Goal: Information Seeking & Learning: Learn about a topic

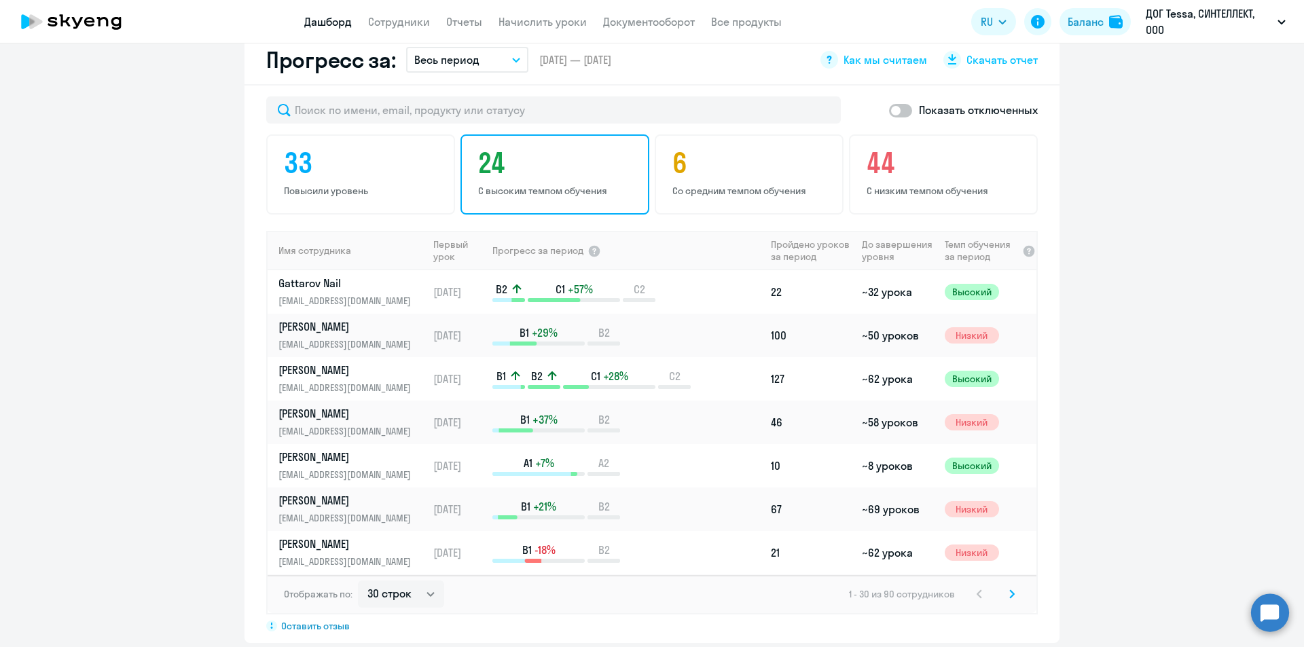
scroll to position [816, 0]
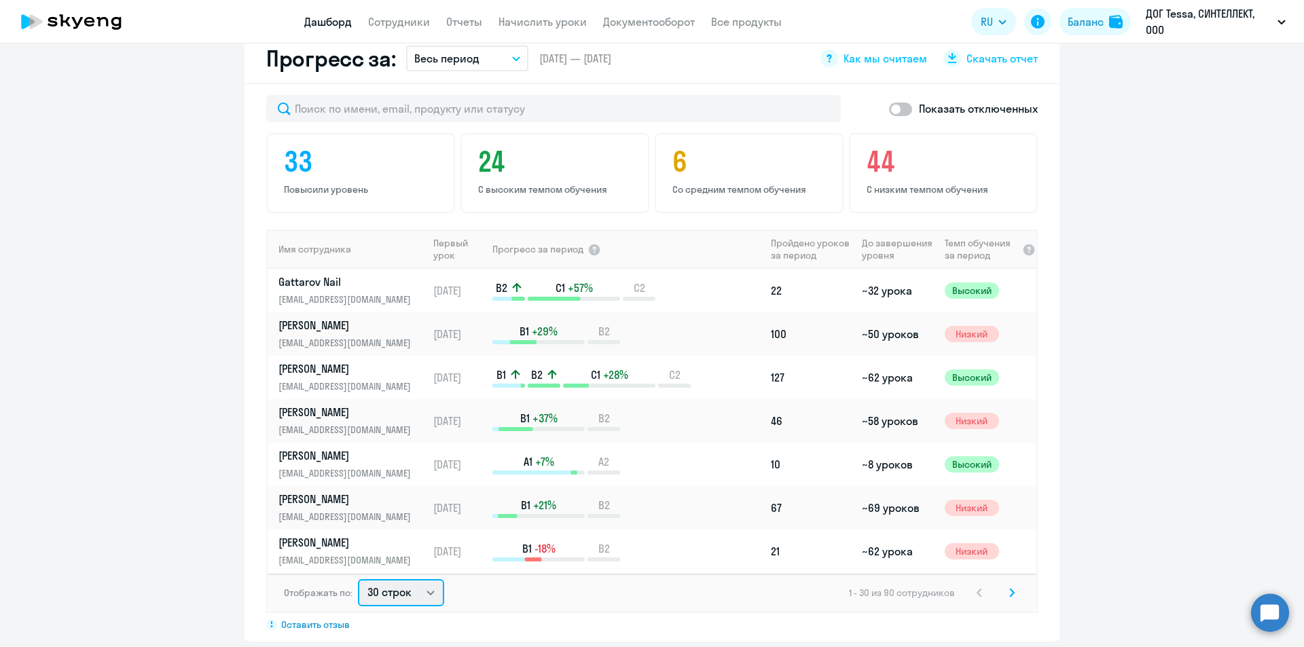
click at [427, 579] on select "30 строк 50 строк 100 строк" at bounding box center [401, 592] width 86 height 27
select select "100"
click at [358, 579] on select "30 строк 50 строк 100 строк" at bounding box center [401, 592] width 86 height 27
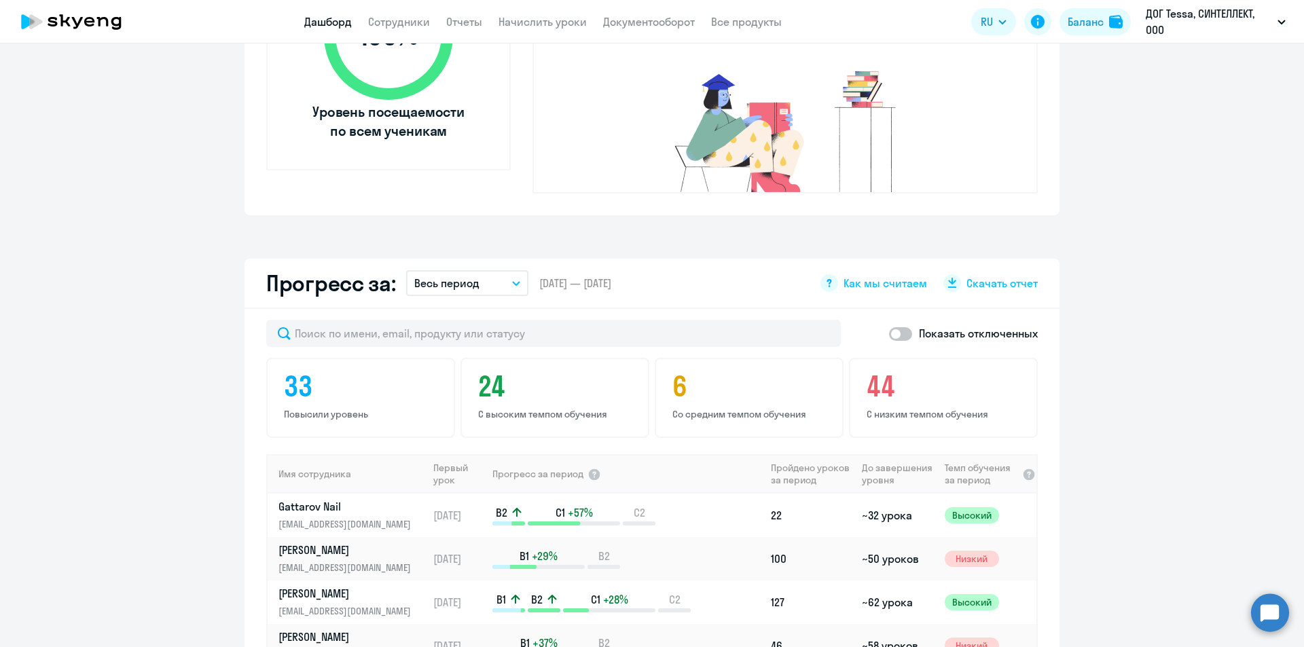
scroll to position [748, 0]
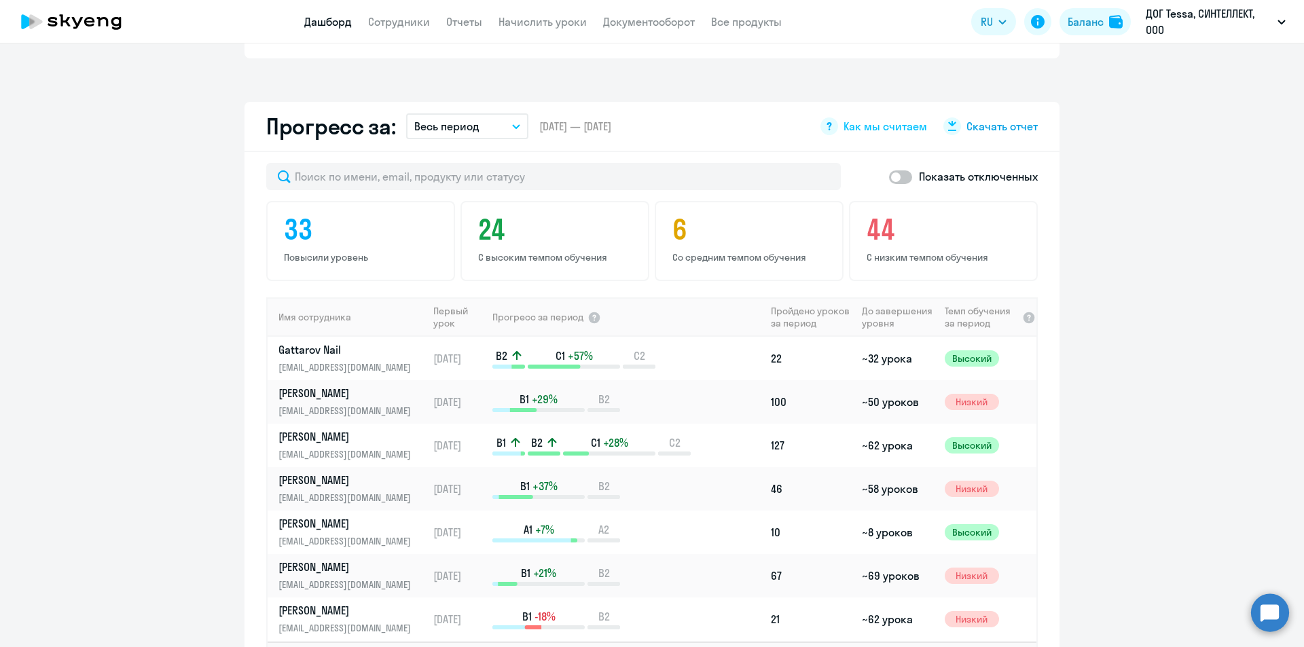
click at [994, 119] on span "Скачать отчет" at bounding box center [1001, 126] width 71 height 15
click at [390, 19] on link "Сотрудники" at bounding box center [399, 22] width 62 height 14
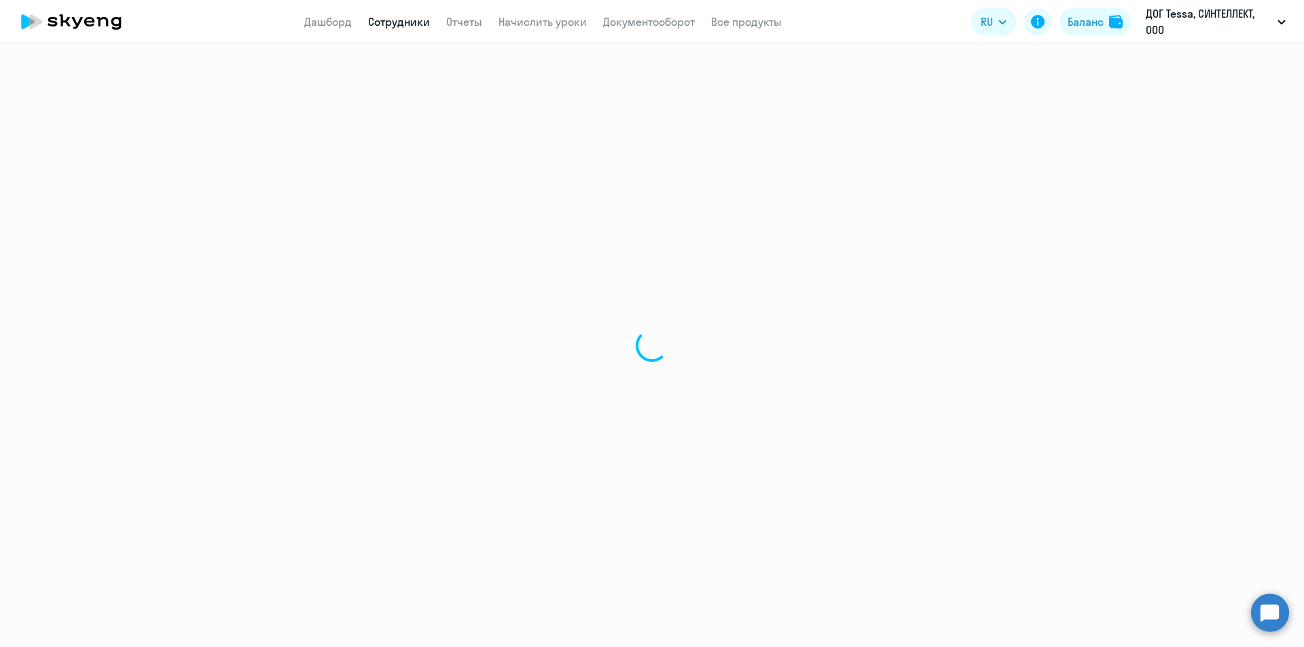
select select "30"
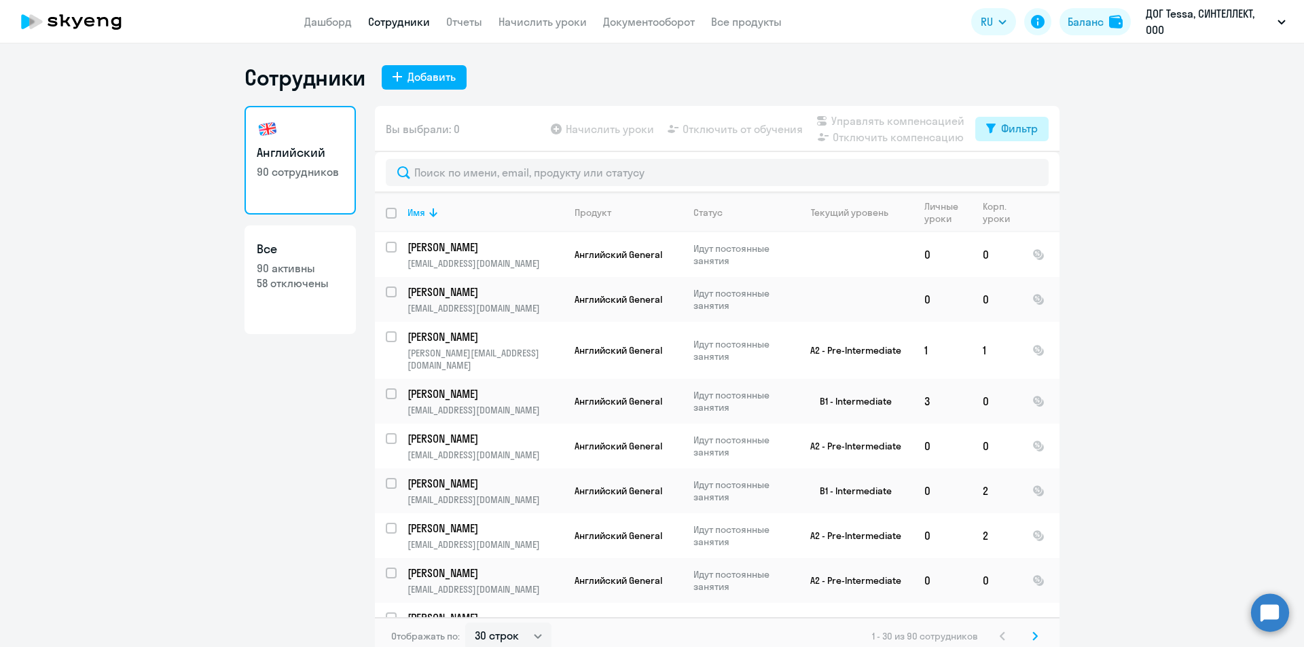
click at [1013, 134] on div "Фильтр" at bounding box center [1019, 128] width 37 height 16
click at [286, 270] on p "90 активны" at bounding box center [300, 268] width 87 height 15
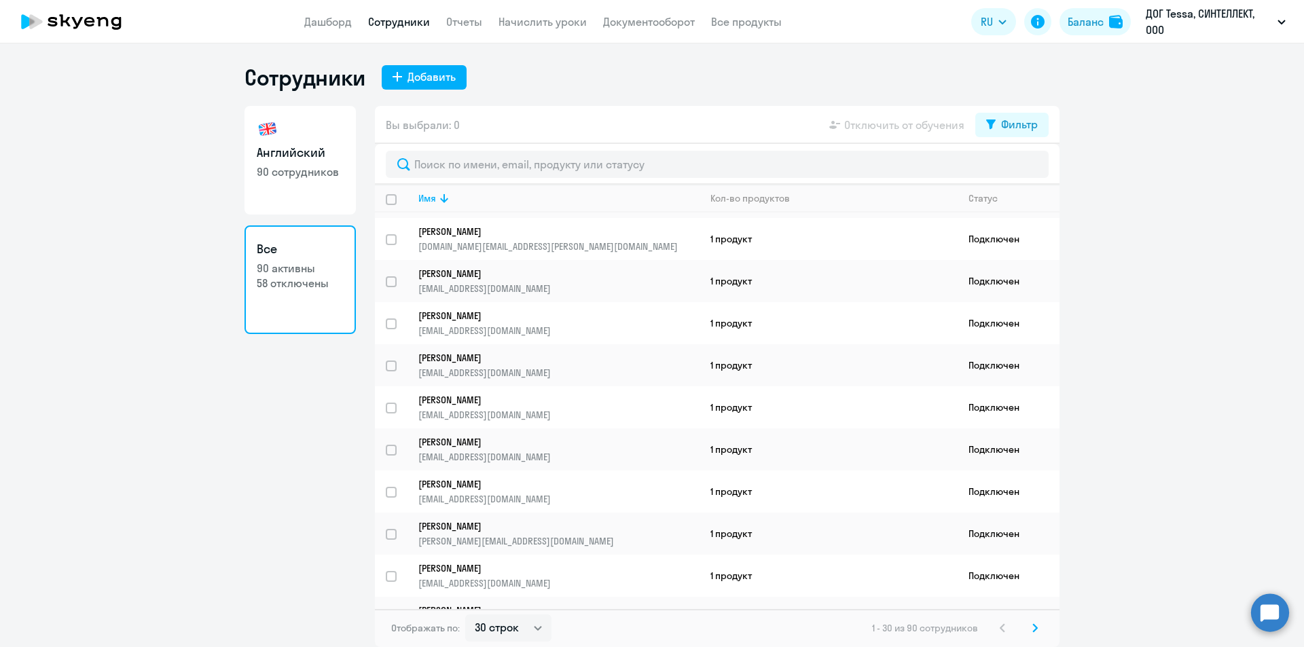
scroll to position [340, 0]
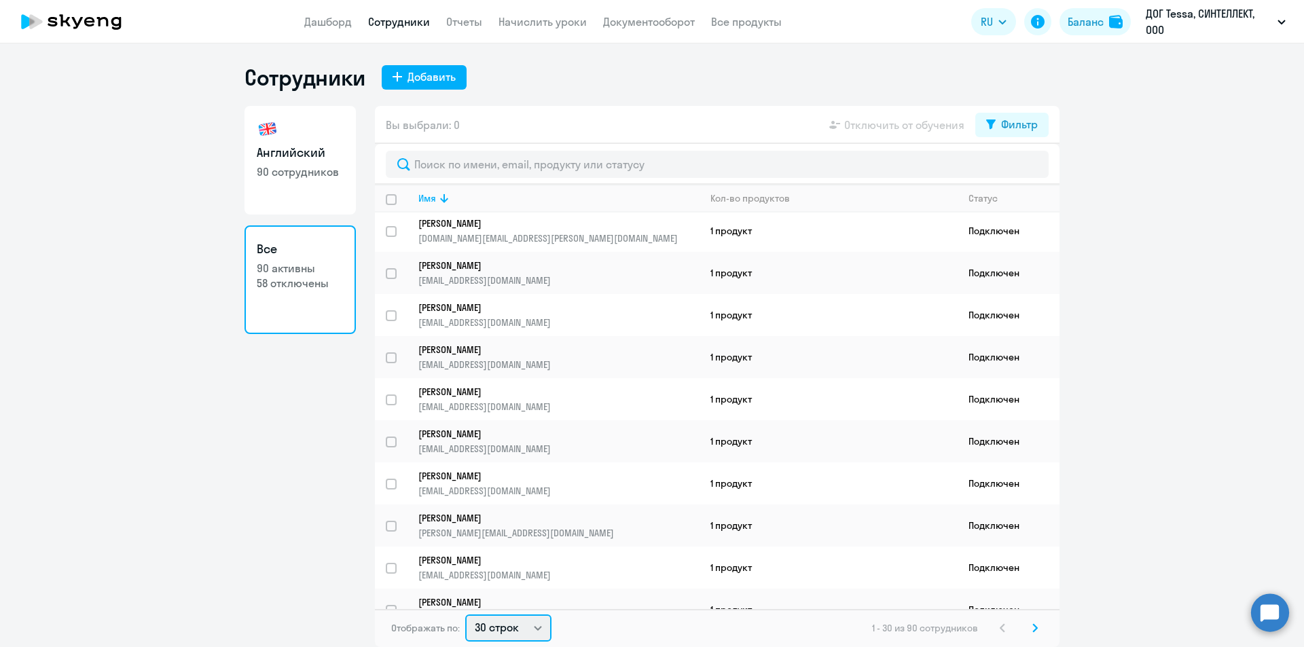
click at [524, 631] on select "30 строк 50 строк 100 строк" at bounding box center [508, 628] width 86 height 27
select select "100"
click at [465, 615] on select "30 строк 50 строк 100 строк" at bounding box center [508, 628] width 86 height 27
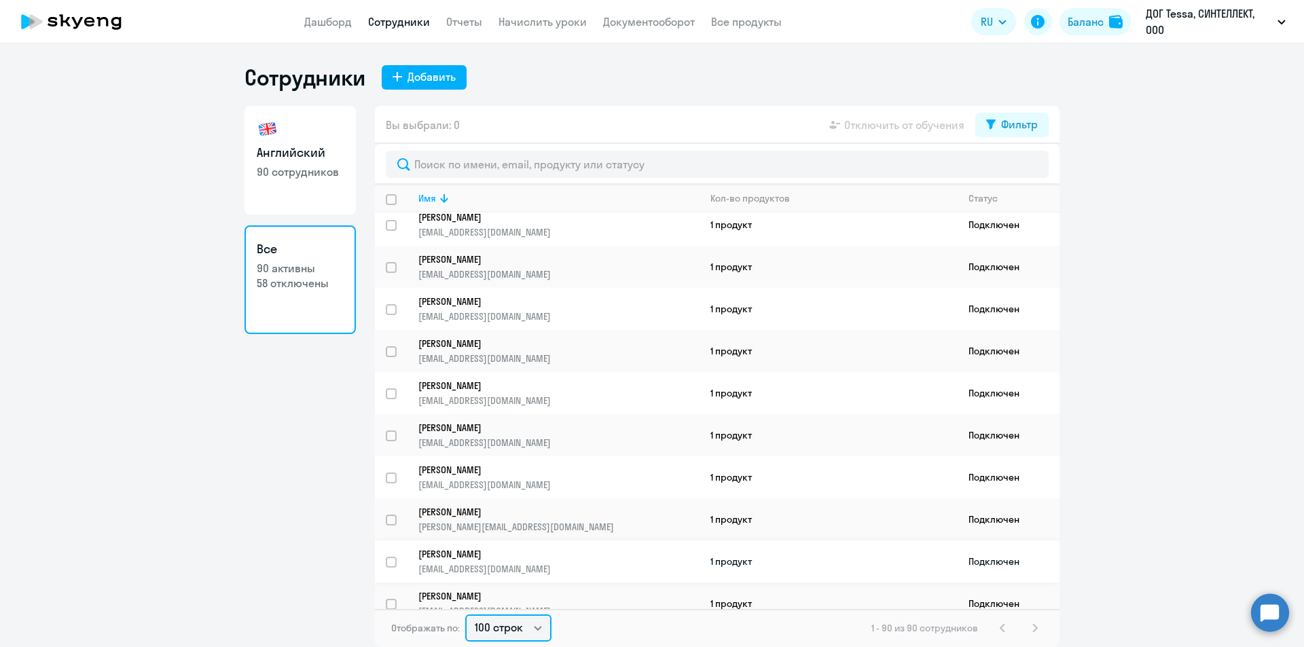
scroll to position [2241, 0]
click at [278, 166] on p "90 сотрудников" at bounding box center [300, 171] width 87 height 15
select select "30"
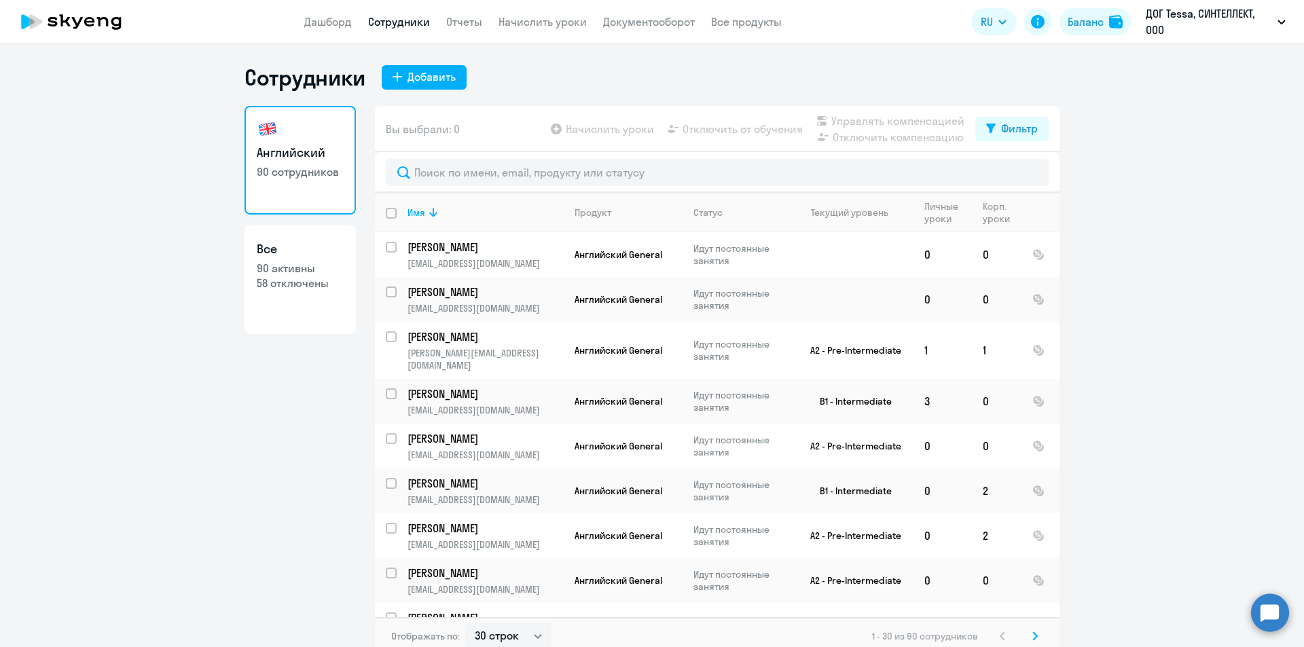
click at [388, 218] on input "deselect all" at bounding box center [399, 221] width 27 height 27
checkbox input "true"
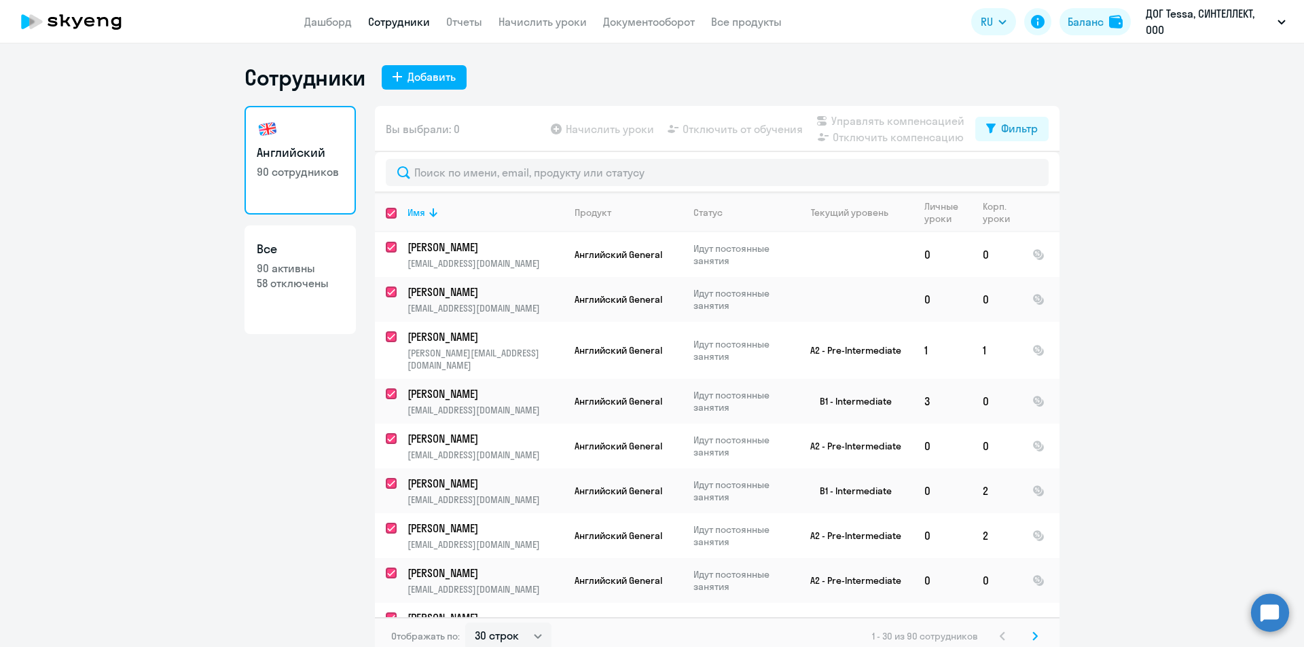
checkbox input "true"
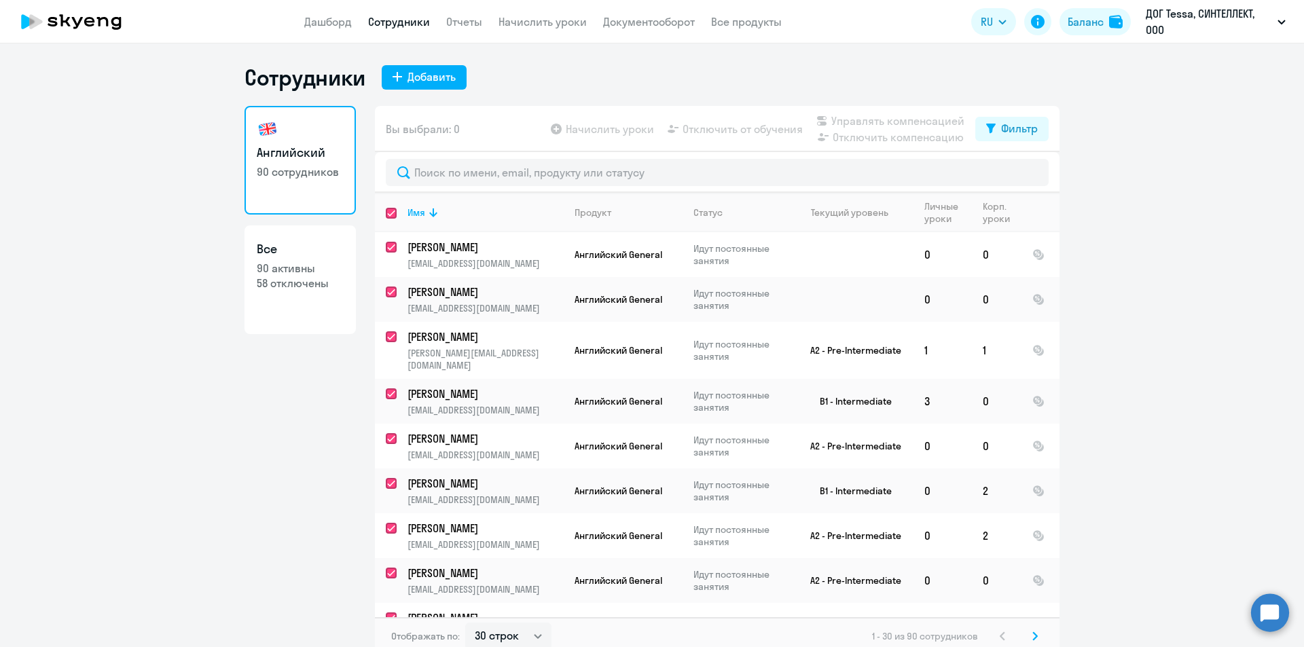
checkbox input "true"
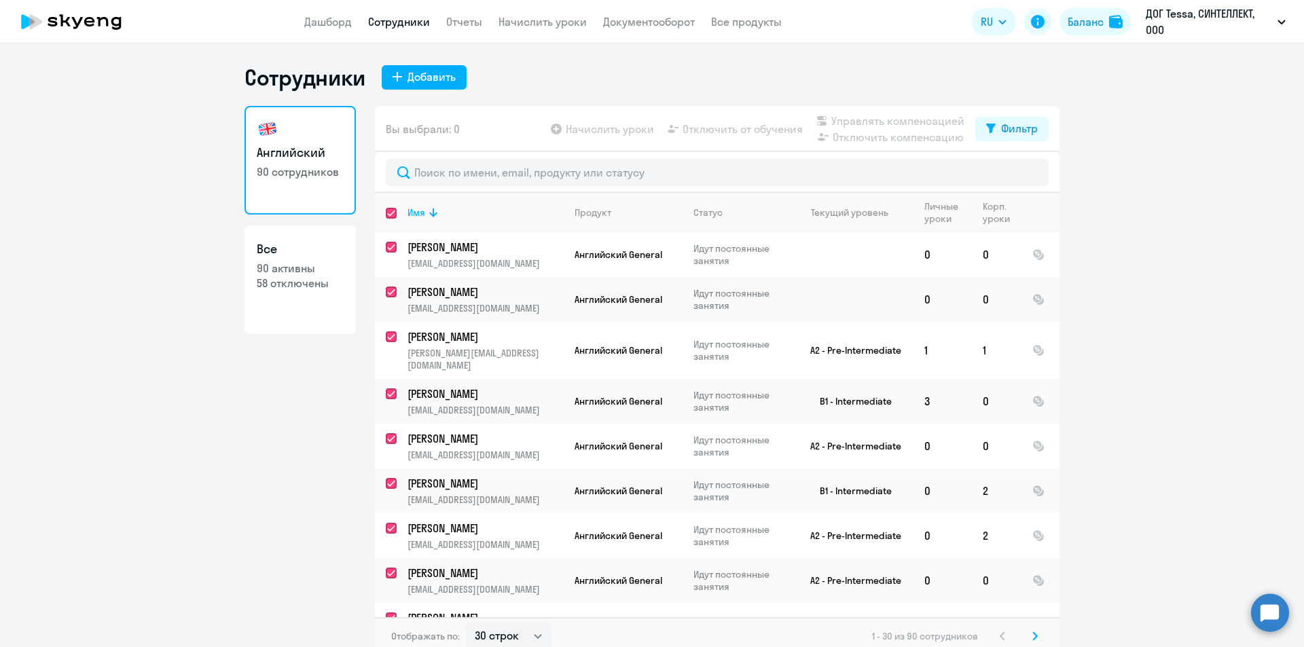
checkbox input "true"
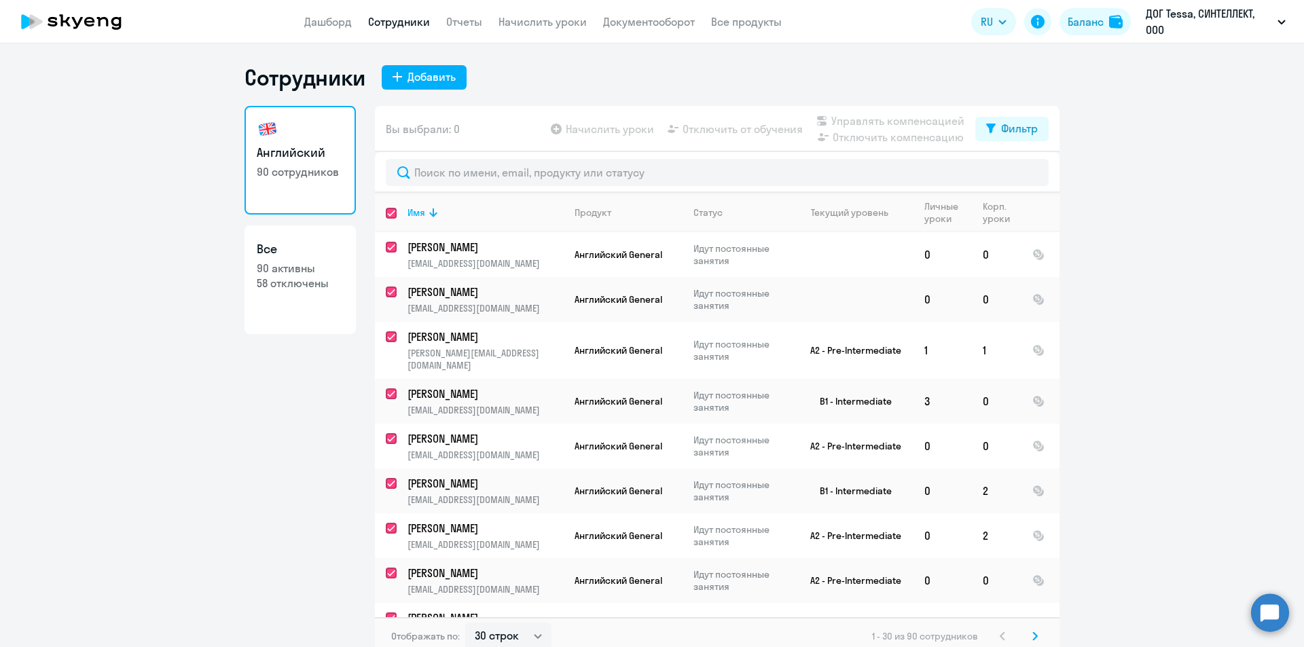
checkbox input "true"
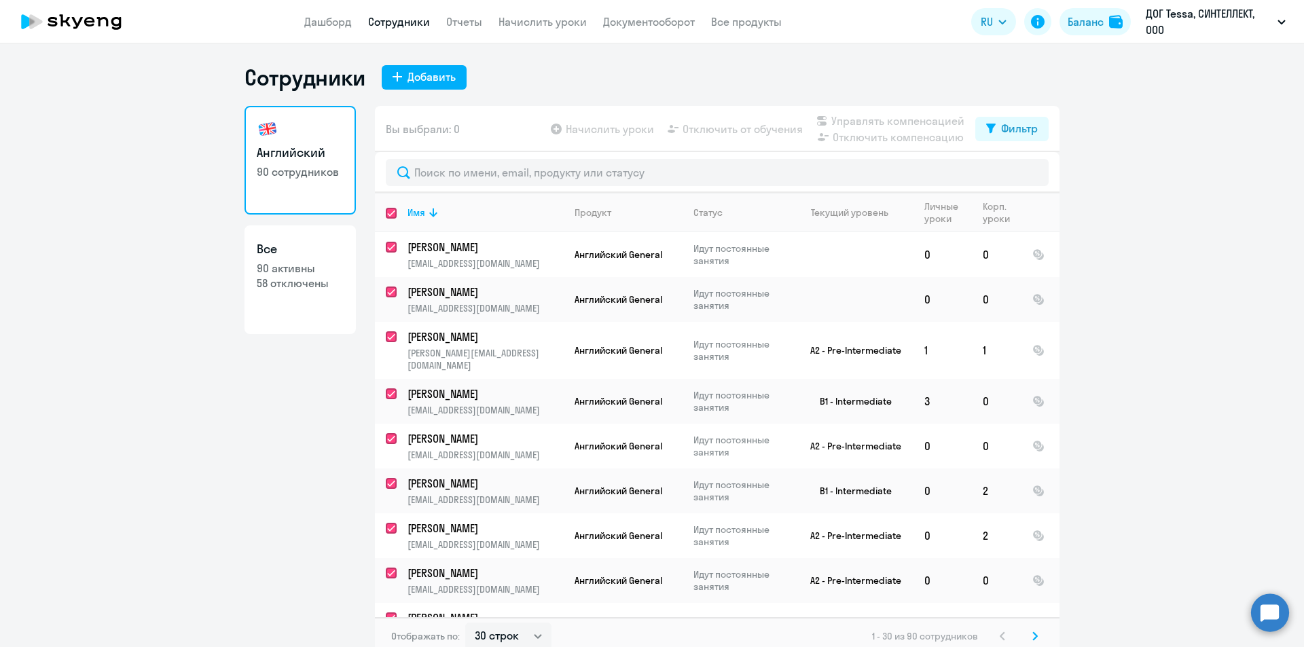
checkbox input "true"
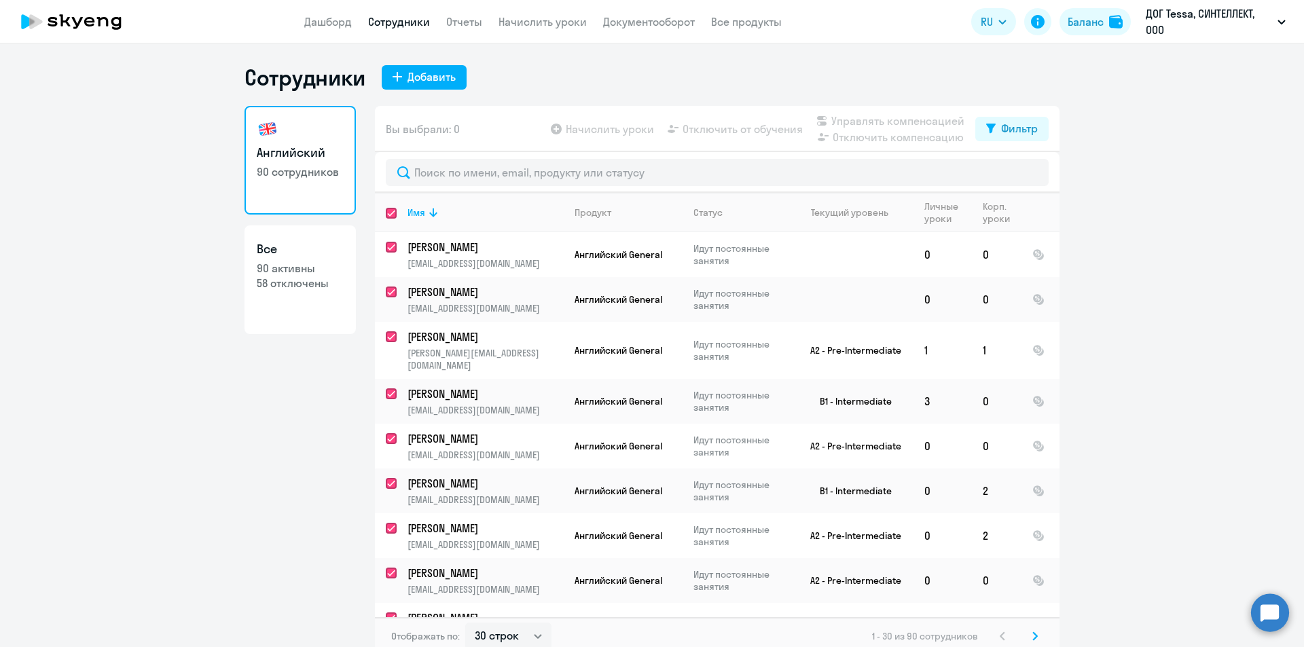
checkbox input "true"
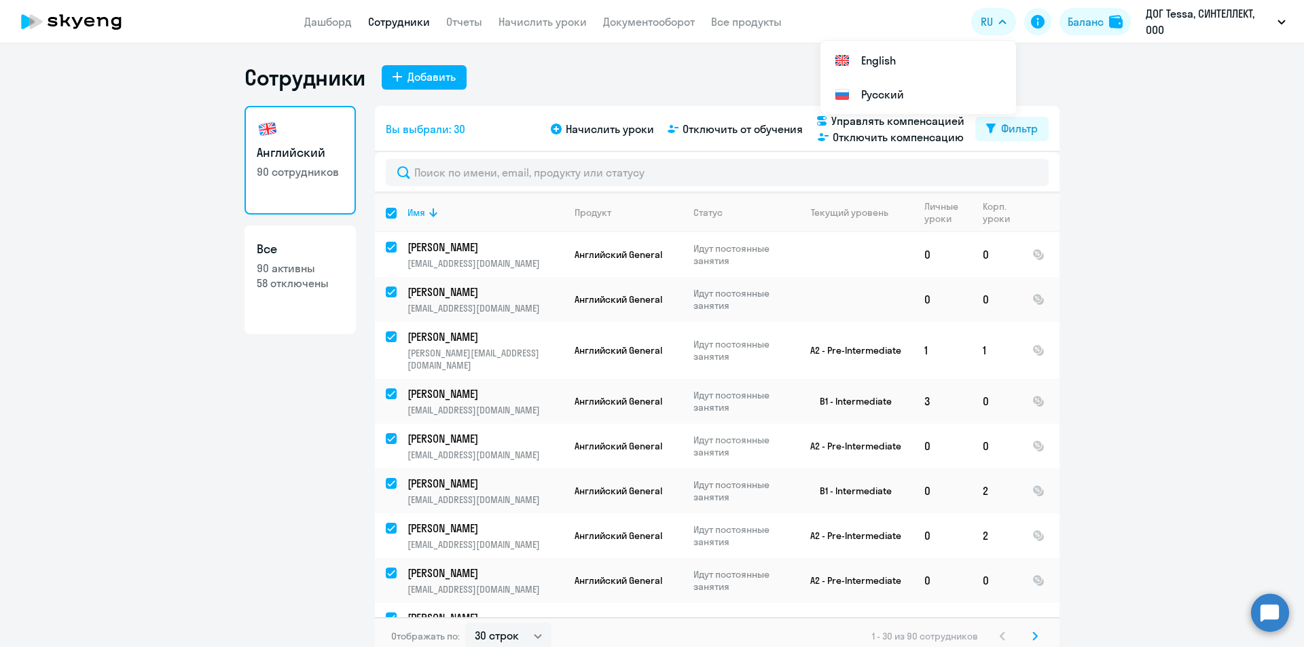
click at [1142, 216] on ng-component "Сотрудники Добавить Английский 90 сотрудников Все 90 активны 58 отключены Вы вы…" at bounding box center [652, 359] width 1304 height 591
click at [464, 24] on link "Отчеты" at bounding box center [464, 22] width 36 height 14
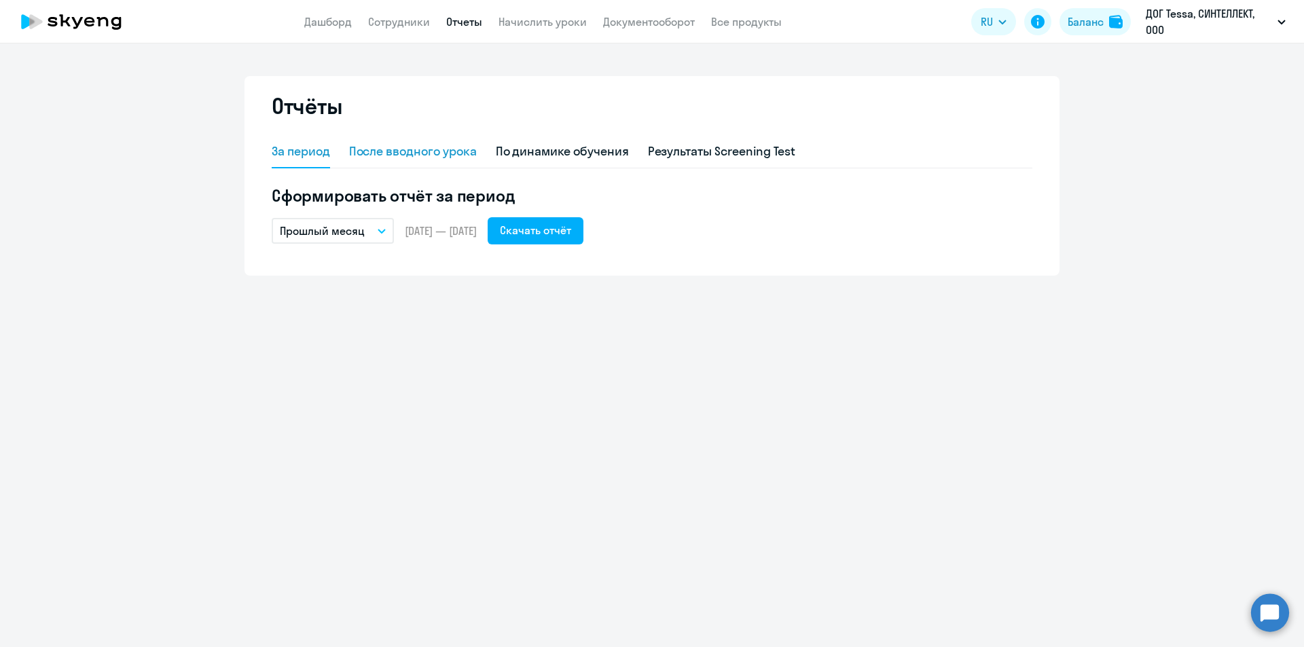
click at [442, 152] on div "После вводного урока" at bounding box center [413, 152] width 128 height 18
select select "10"
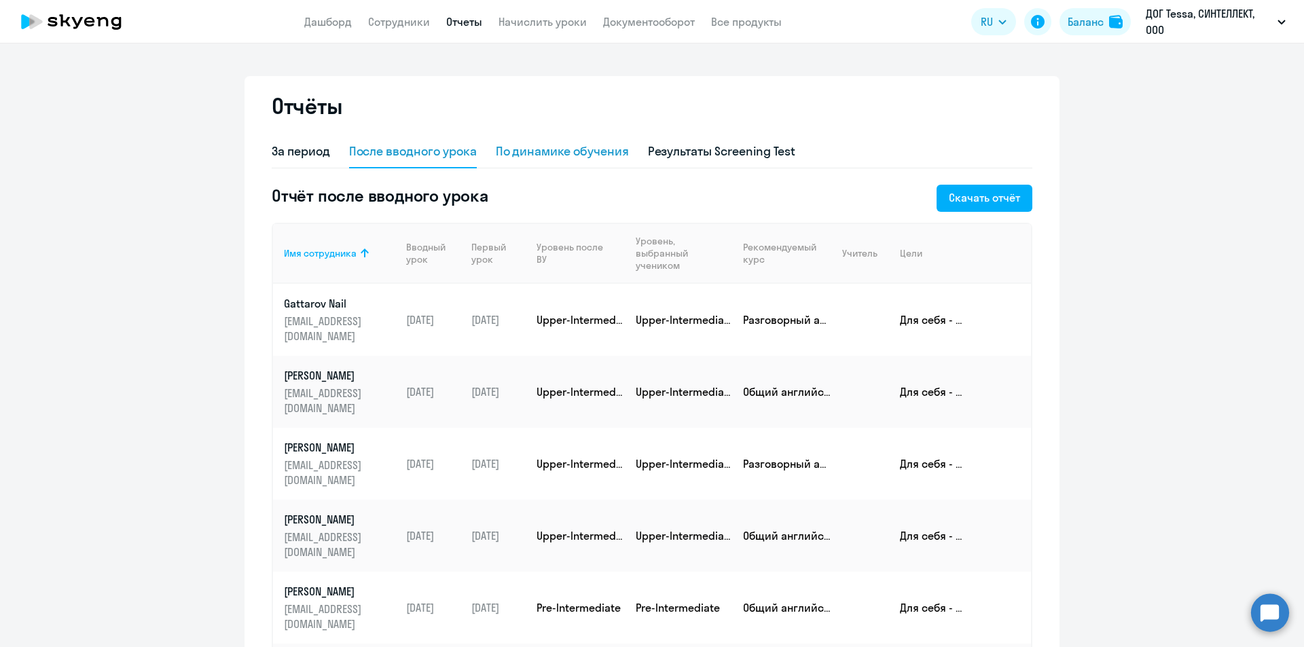
click at [570, 156] on div "По динамике обучения" at bounding box center [562, 152] width 133 height 18
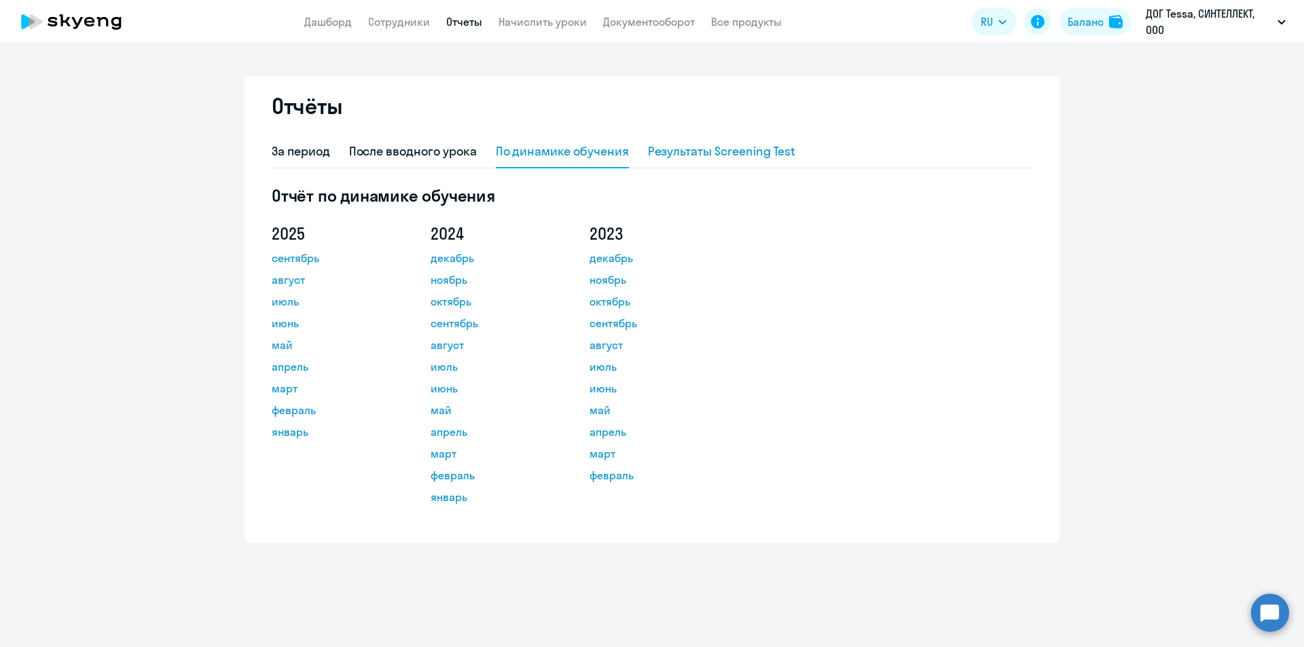
click at [716, 157] on div "Результаты Screening Test" at bounding box center [722, 152] width 148 height 18
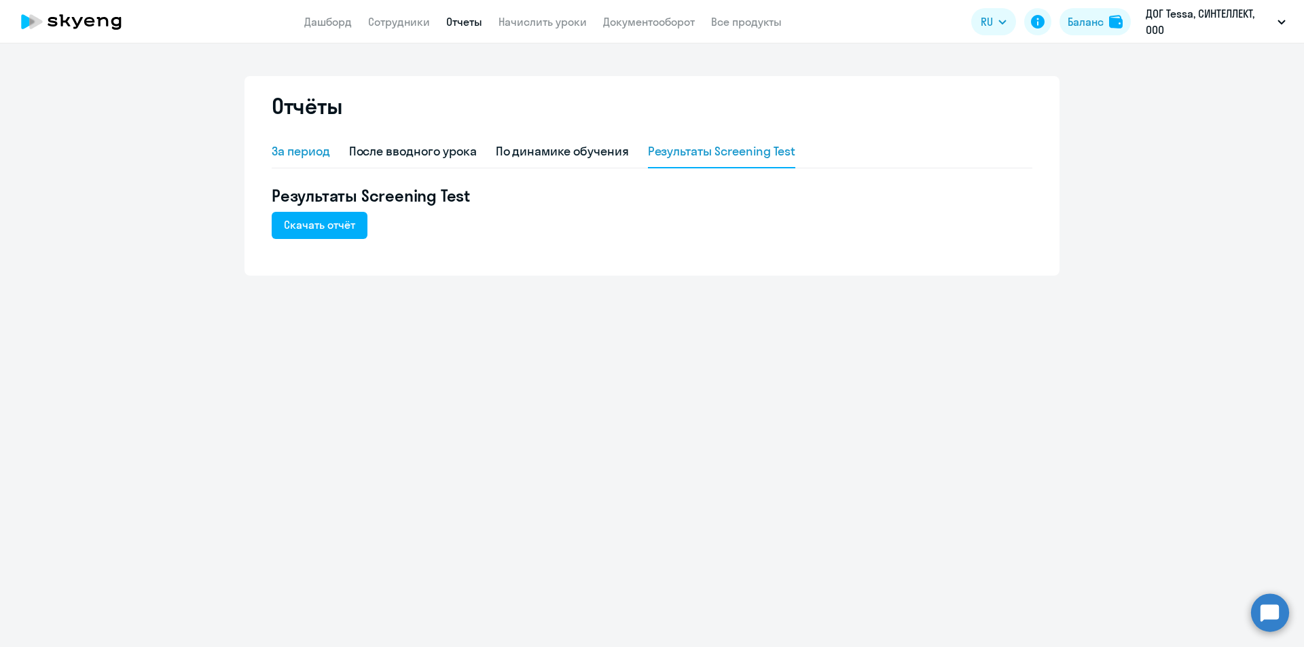
click at [303, 153] on div "За период" at bounding box center [301, 152] width 58 height 18
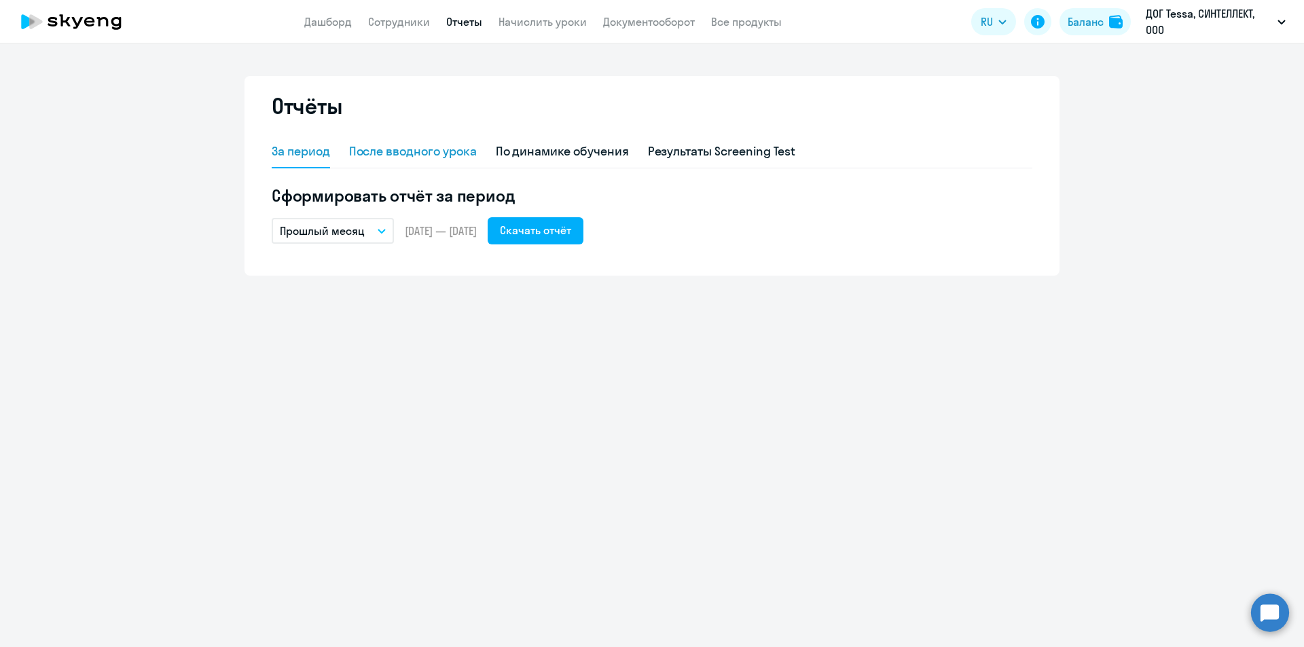
click at [408, 150] on div "После вводного урока" at bounding box center [413, 152] width 128 height 18
select select "10"
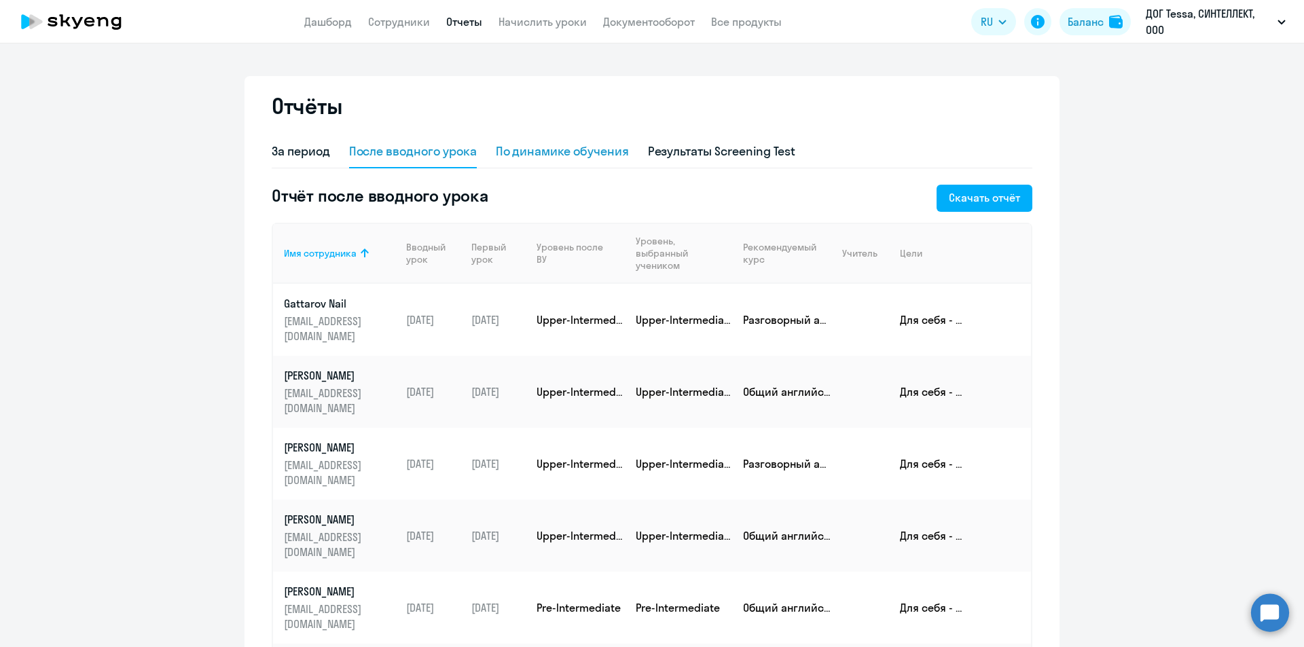
click at [545, 153] on div "По динамике обучения" at bounding box center [562, 152] width 133 height 18
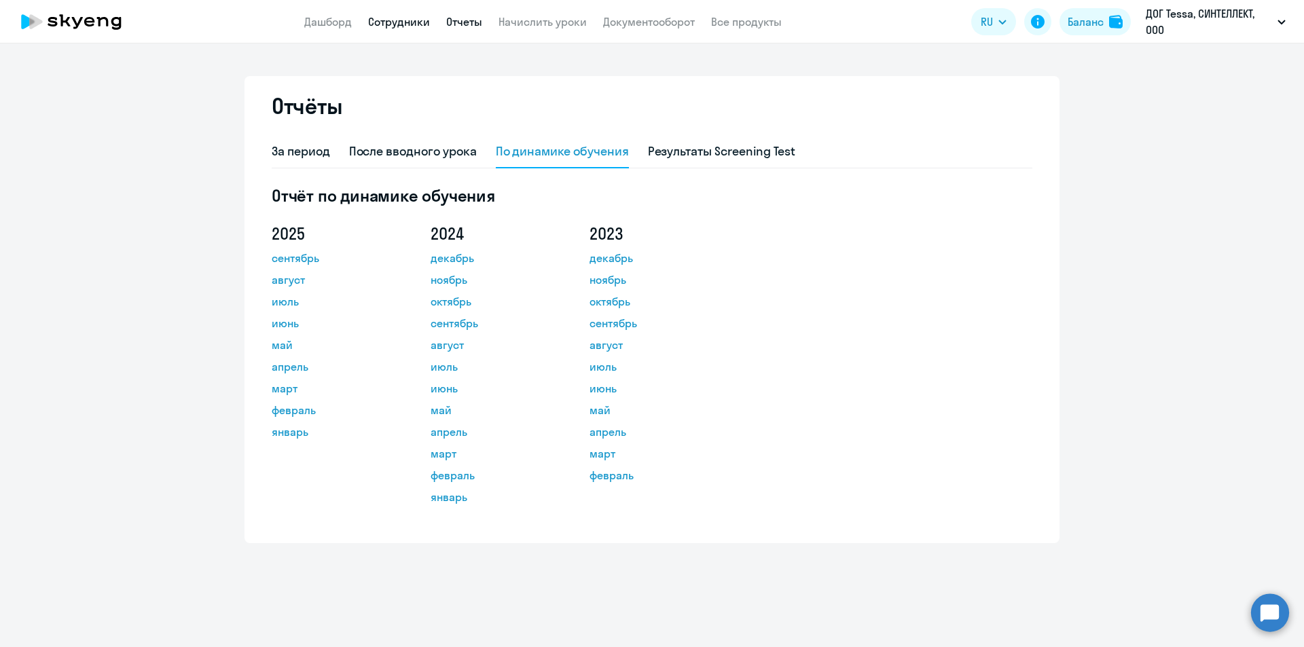
click at [388, 25] on link "Сотрудники" at bounding box center [399, 22] width 62 height 14
select select "30"
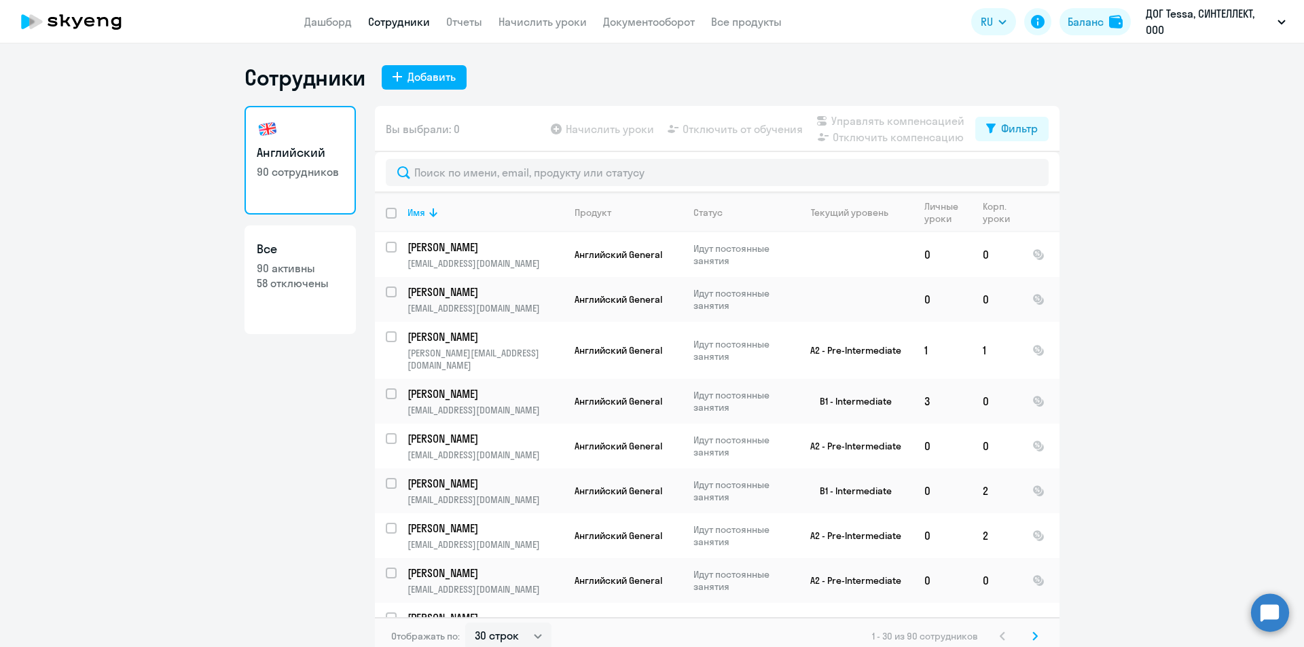
click at [388, 225] on input "deselect all" at bounding box center [399, 221] width 27 height 27
checkbox input "true"
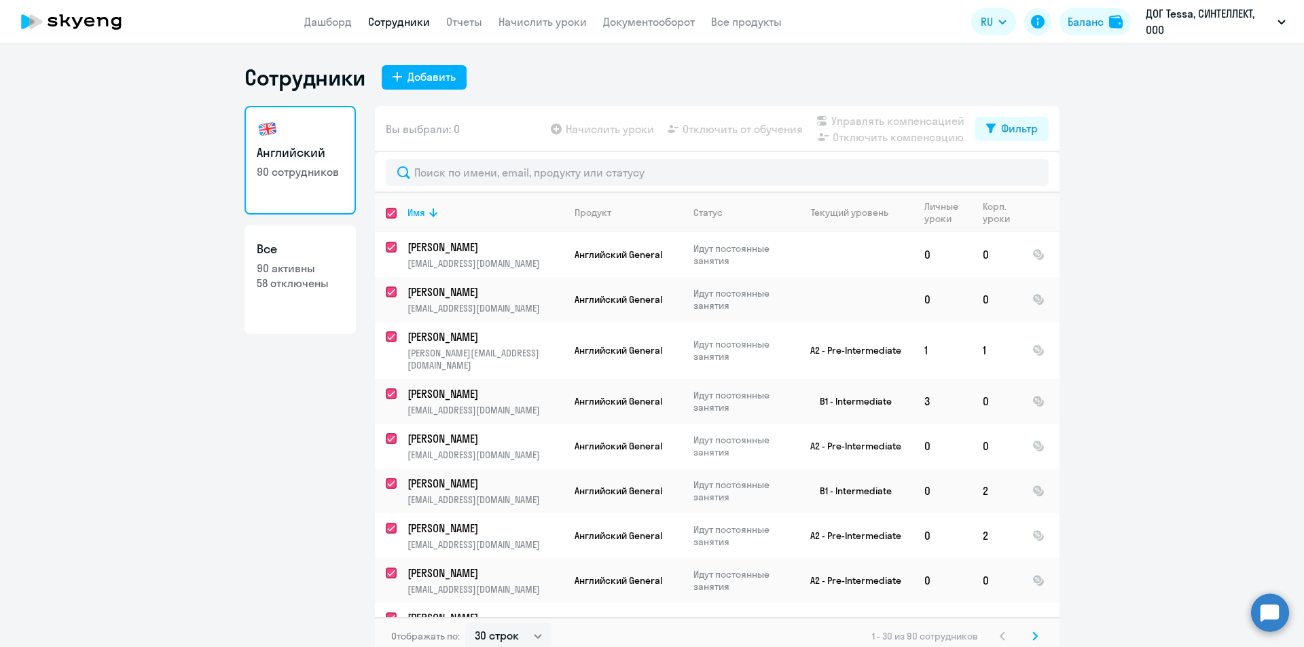
checkbox input "true"
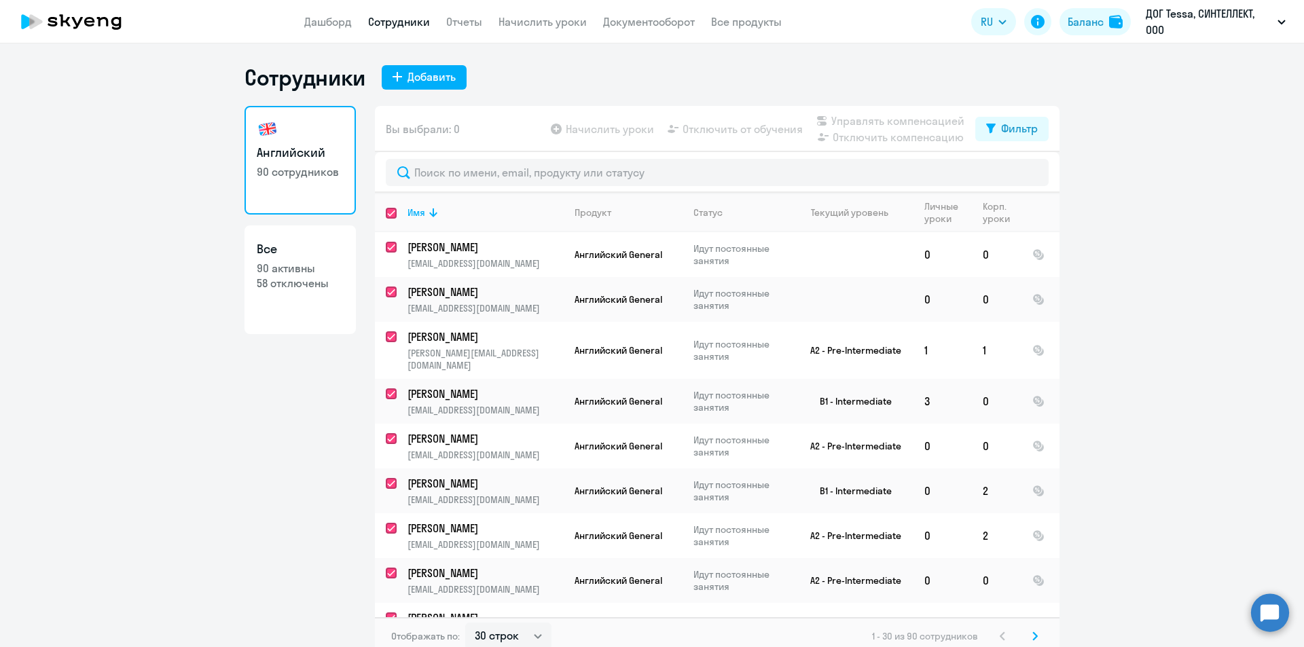
checkbox input "true"
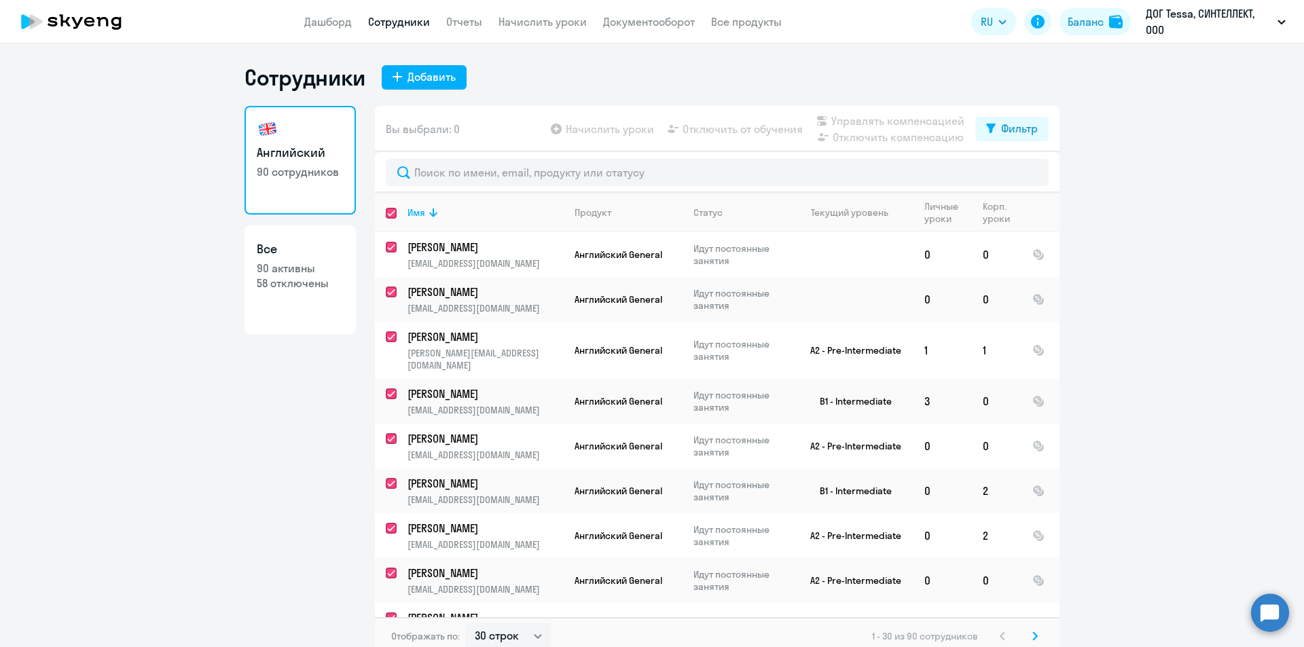
checkbox input "true"
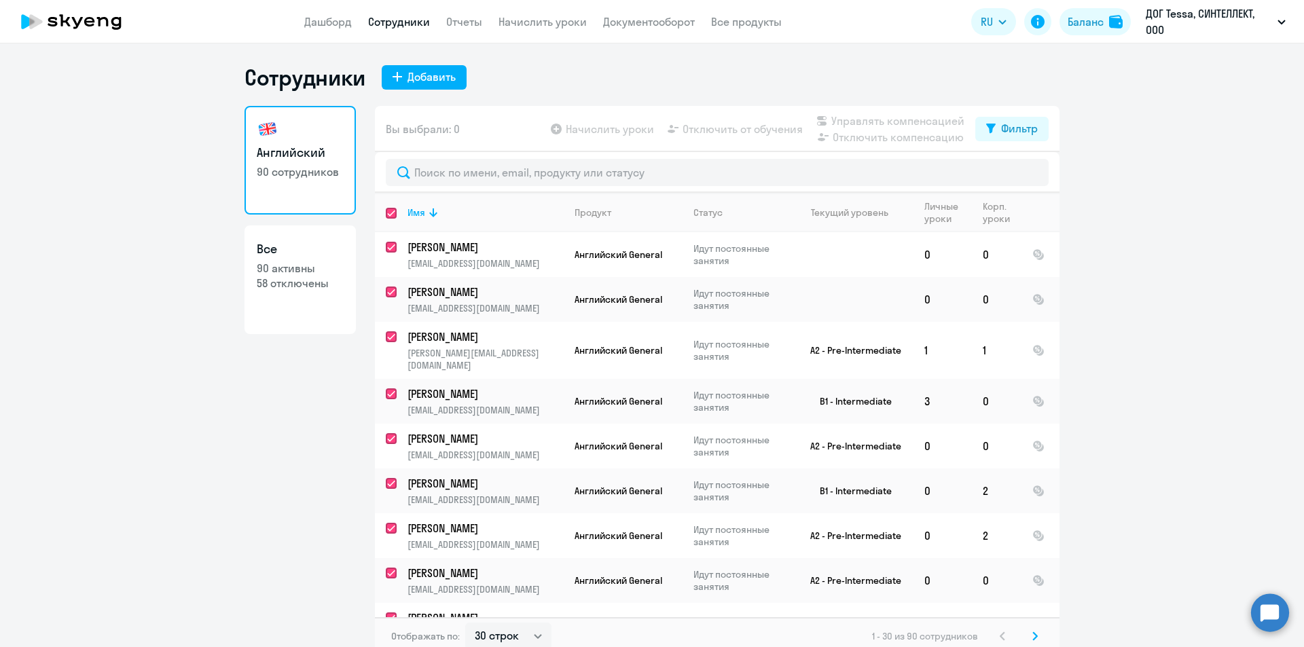
checkbox input "true"
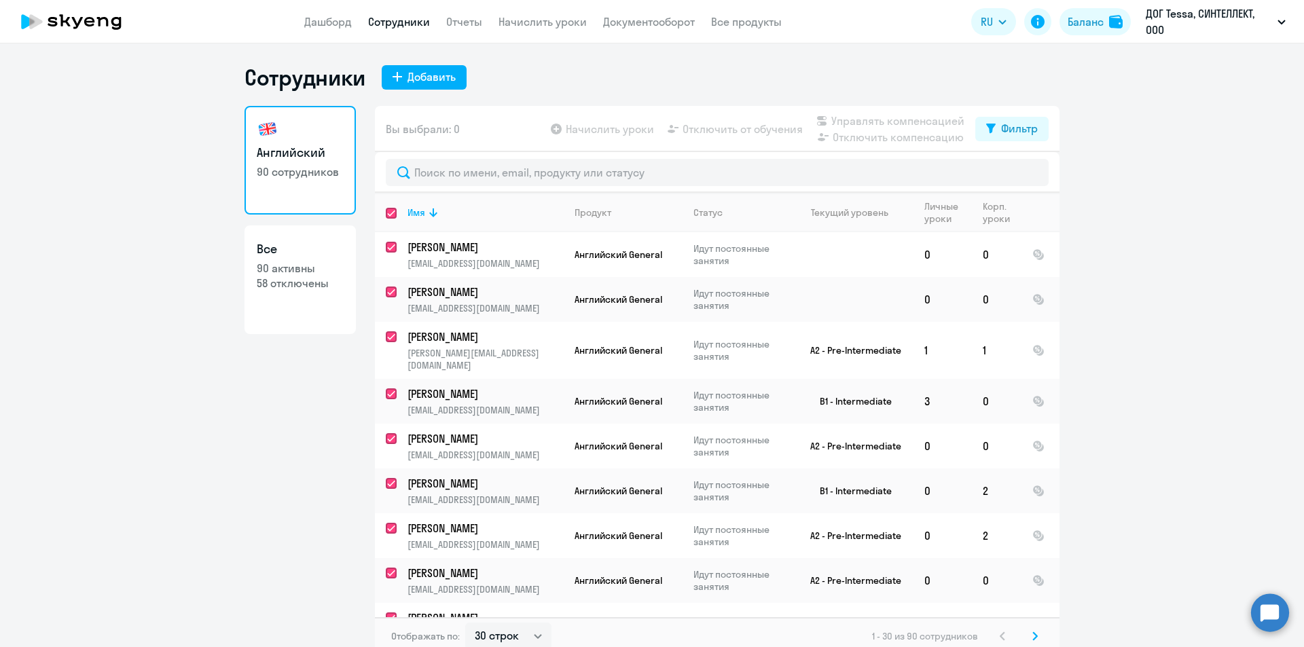
checkbox input "true"
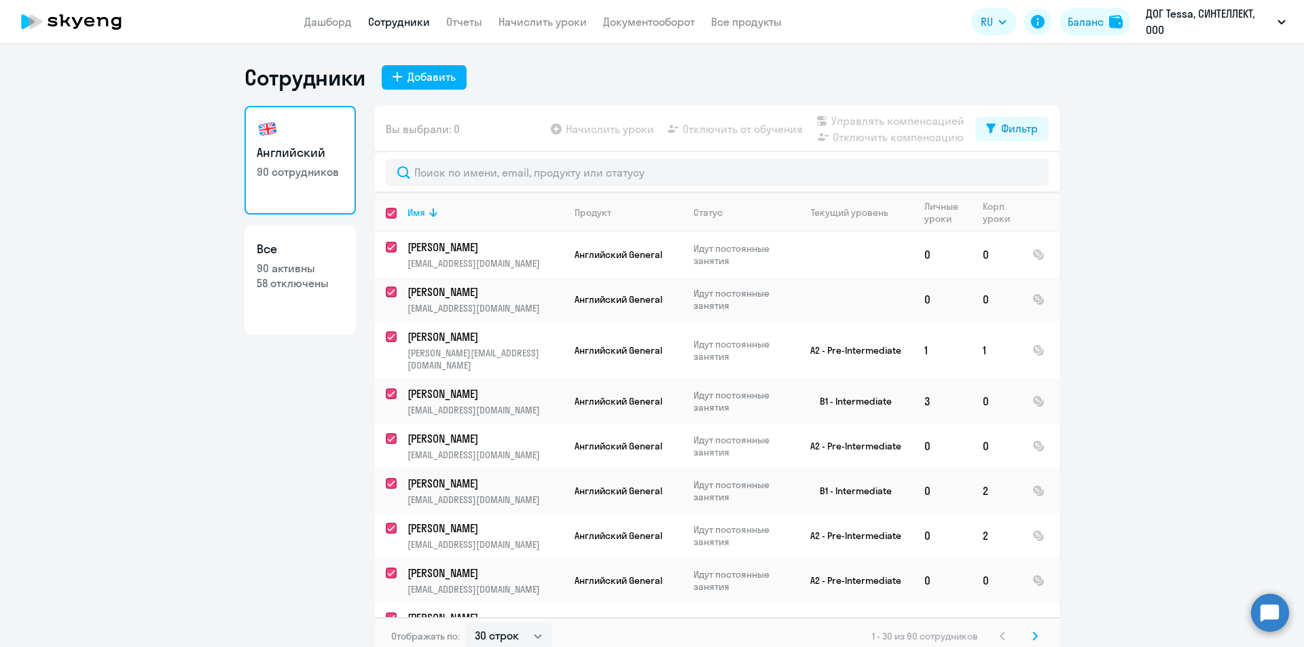
checkbox input "true"
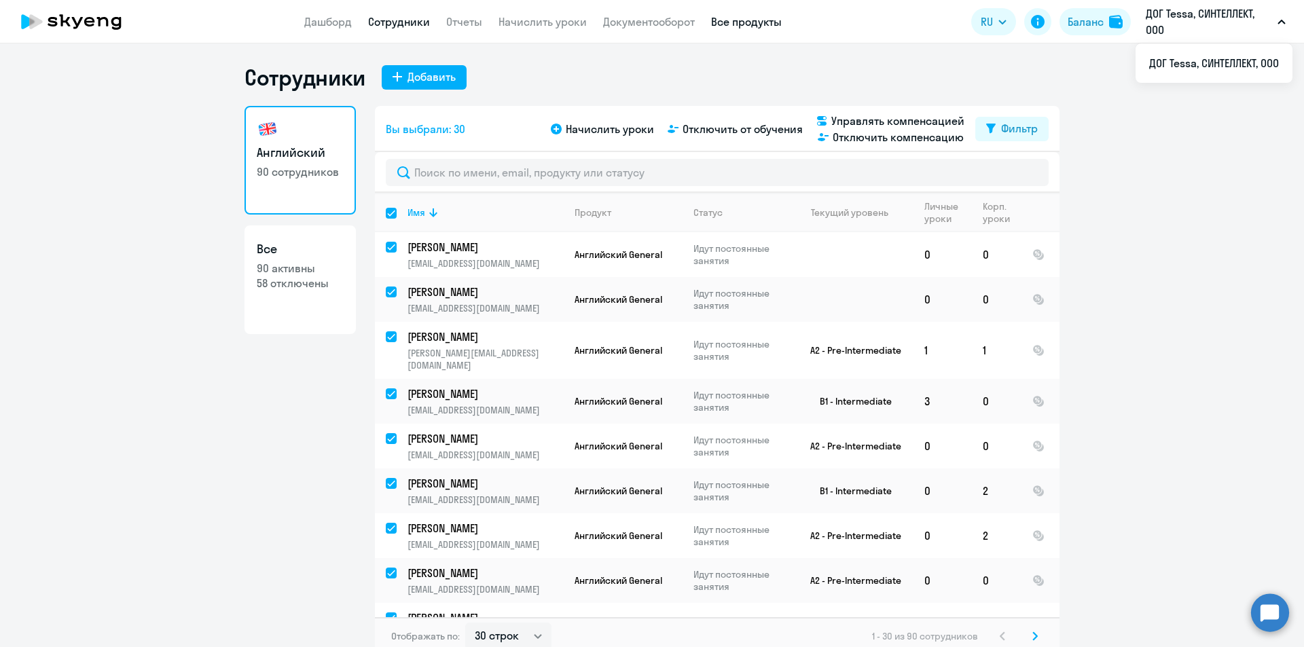
click at [755, 23] on link "Все продукты" at bounding box center [746, 22] width 71 height 14
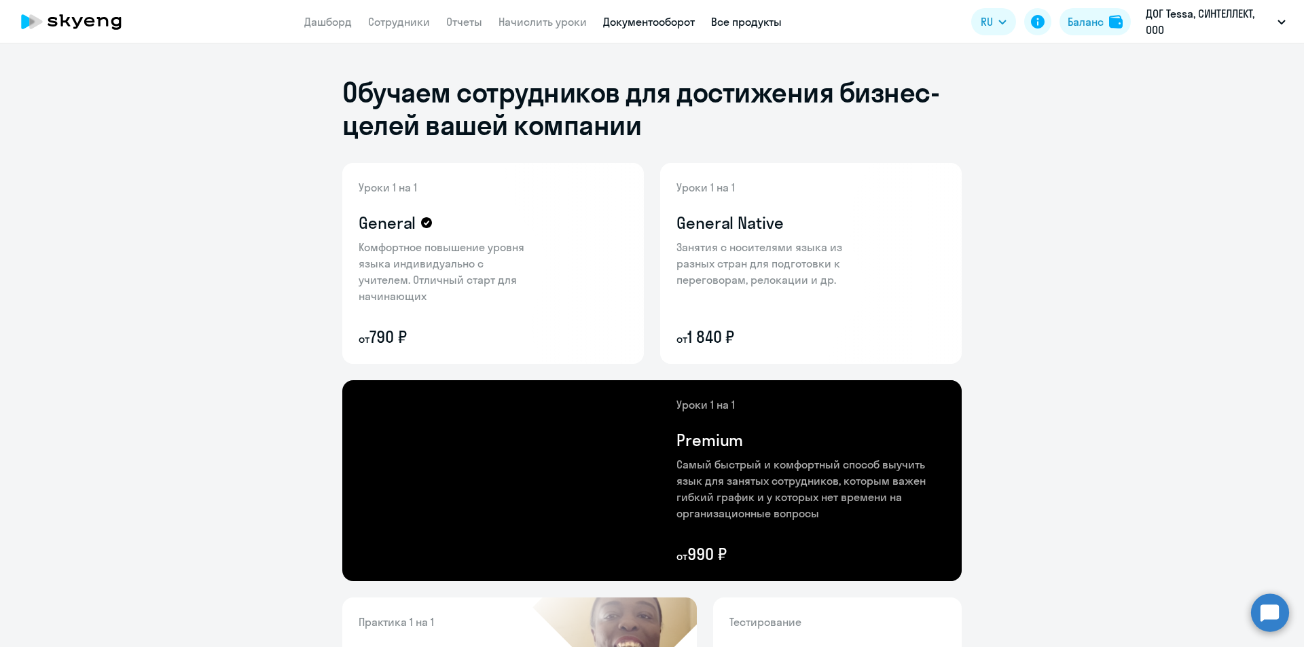
click at [687, 19] on link "Документооборот" at bounding box center [649, 22] width 92 height 14
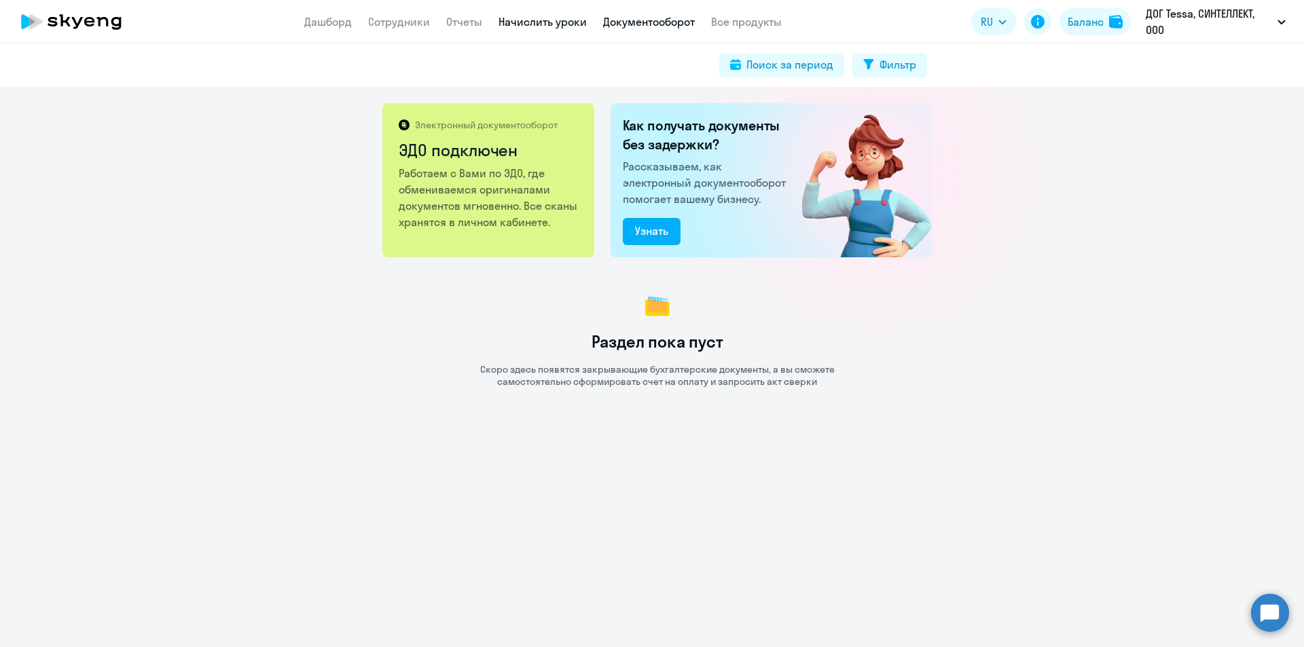
click at [536, 22] on link "Начислить уроки" at bounding box center [542, 22] width 88 height 14
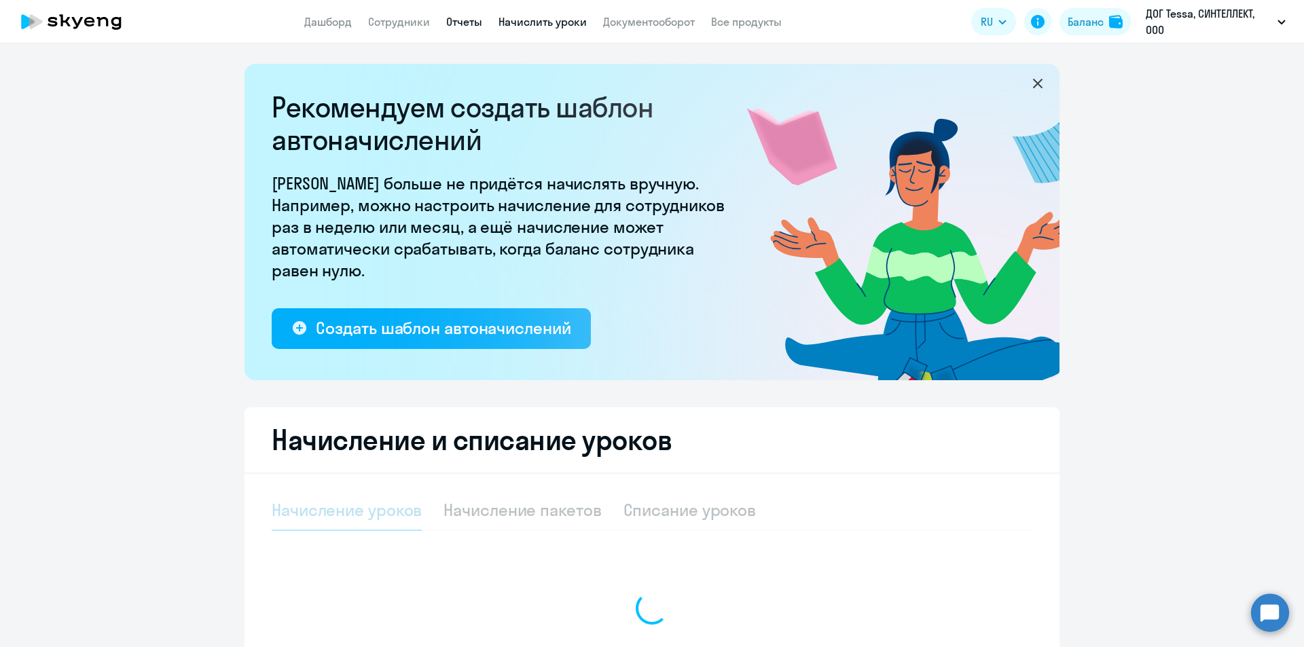
select select "10"
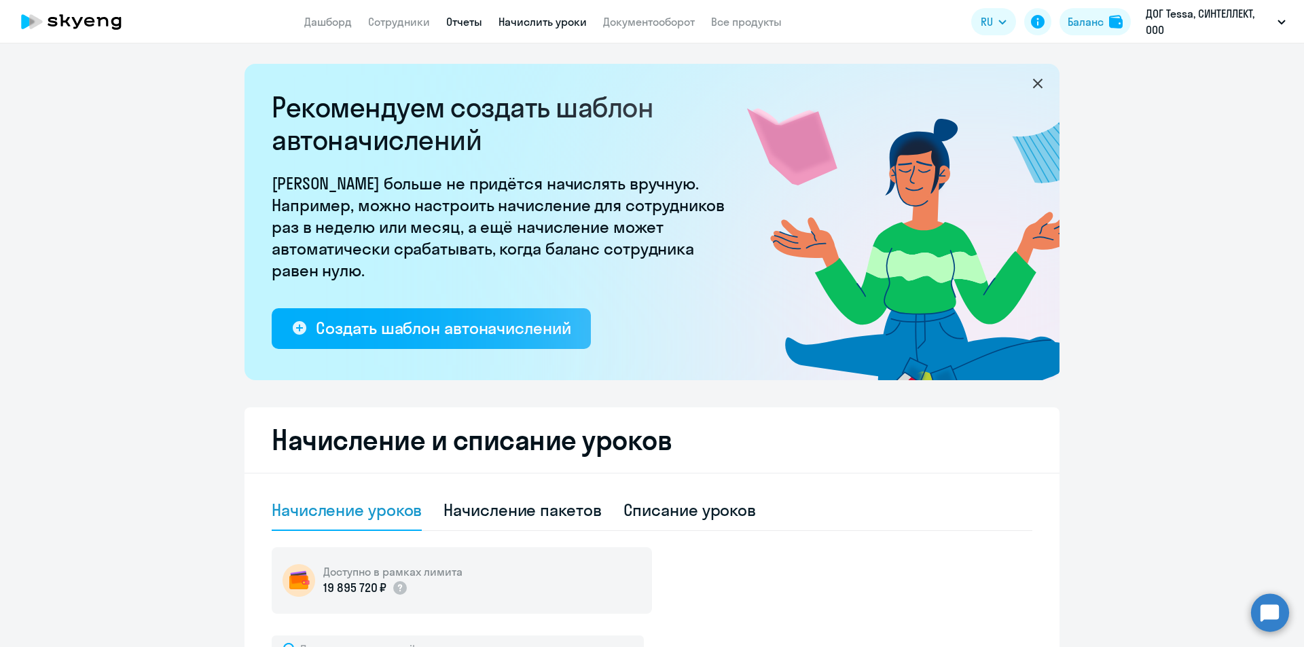
click at [454, 28] on link "Отчеты" at bounding box center [464, 22] width 36 height 14
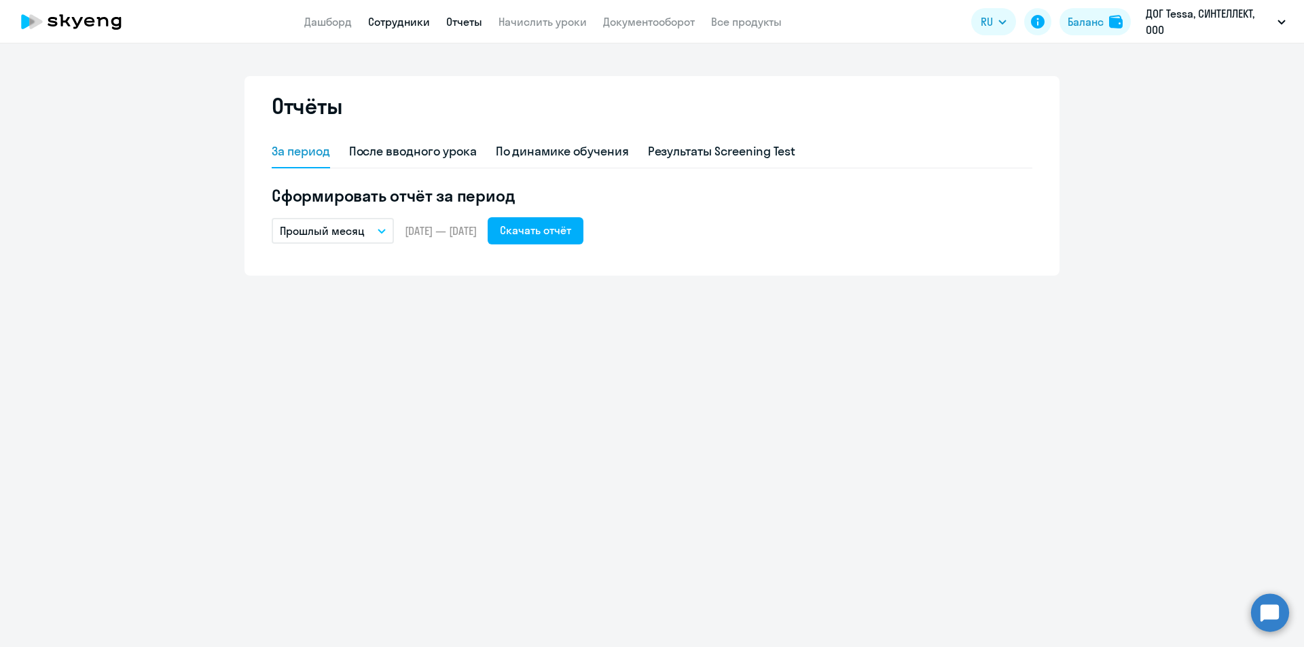
click at [409, 22] on link "Сотрудники" at bounding box center [399, 22] width 62 height 14
select select "30"
